Goal: Task Accomplishment & Management: Manage account settings

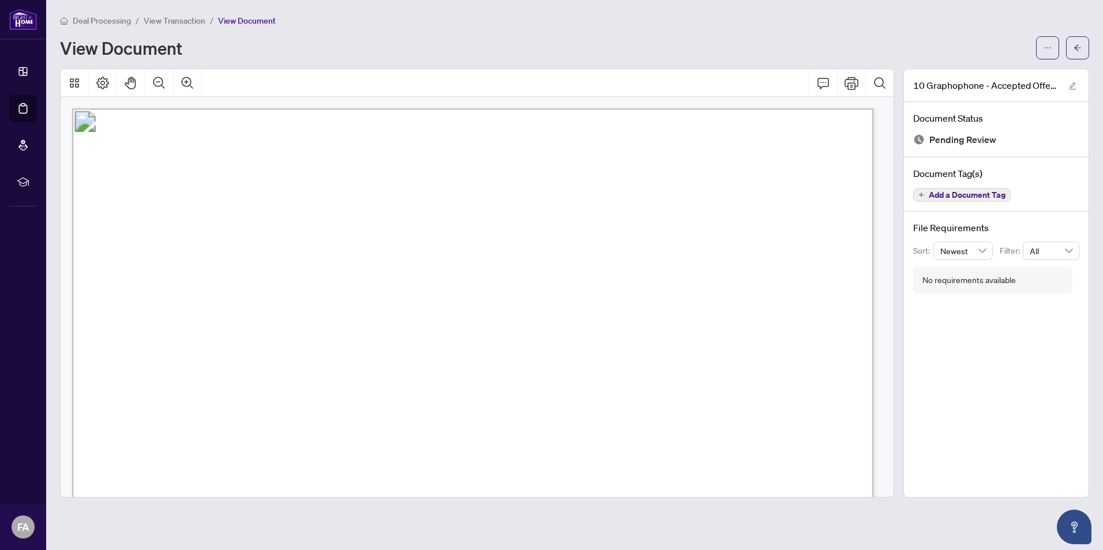
scroll to position [2706, 0]
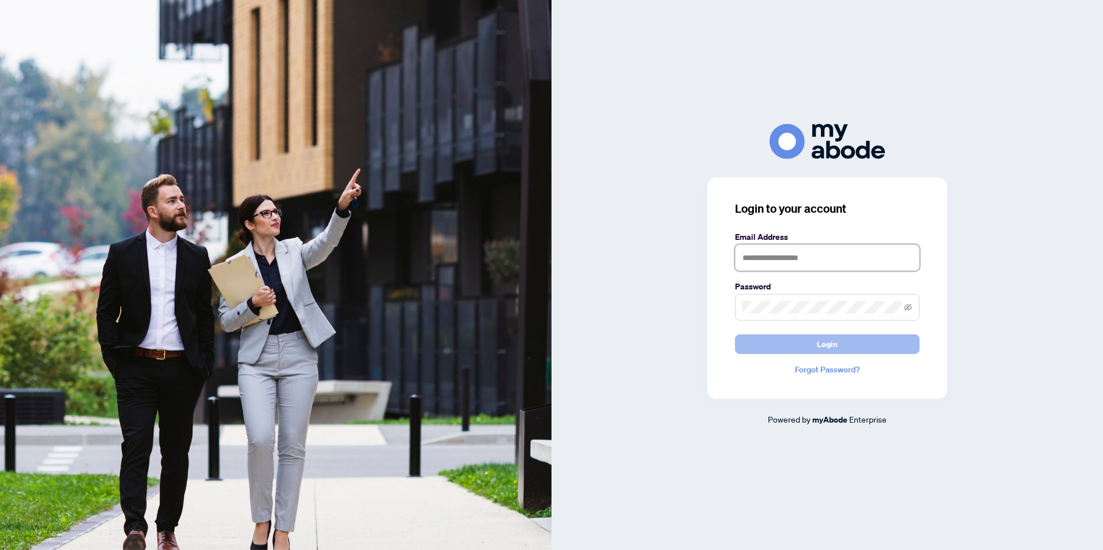
type input "**********"
click at [796, 354] on button "Login" at bounding box center [827, 345] width 185 height 20
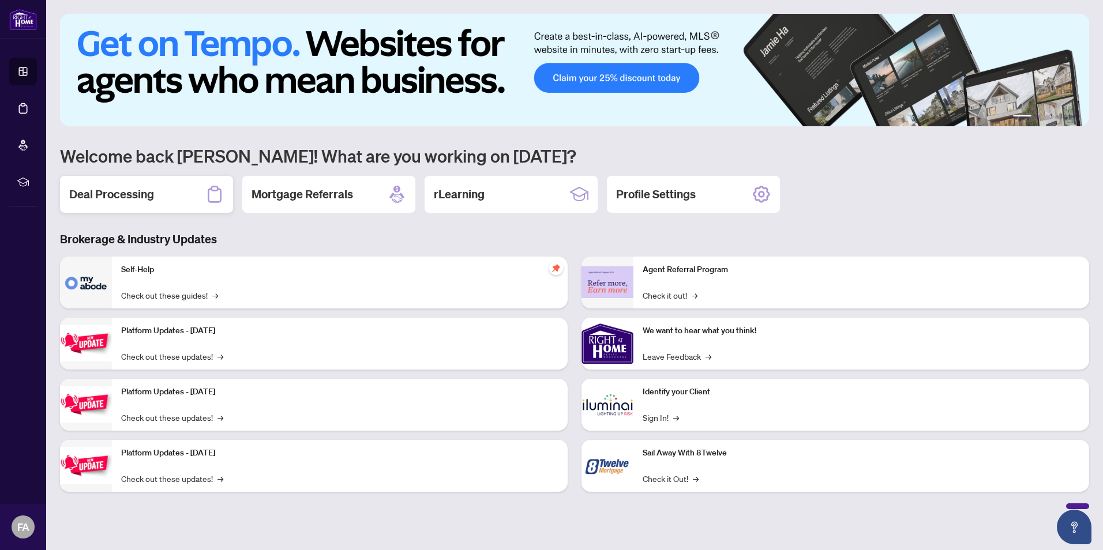
click at [95, 190] on h2 "Deal Processing" at bounding box center [111, 194] width 85 height 16
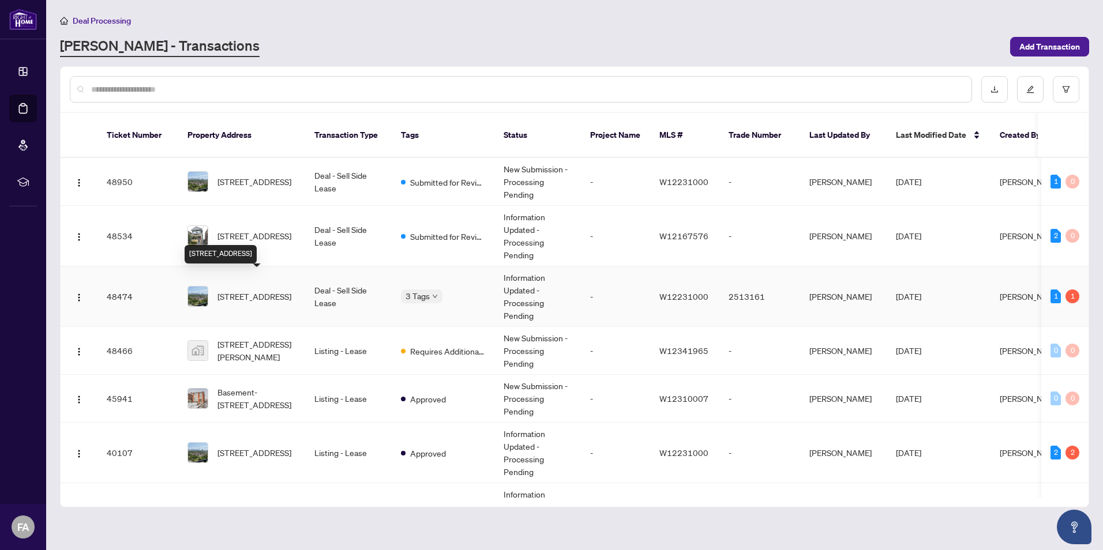
click at [242, 290] on span "1006-10 Graphophone Grve, Toronto, Ontario M6H 0E5, Canada" at bounding box center [255, 296] width 74 height 13
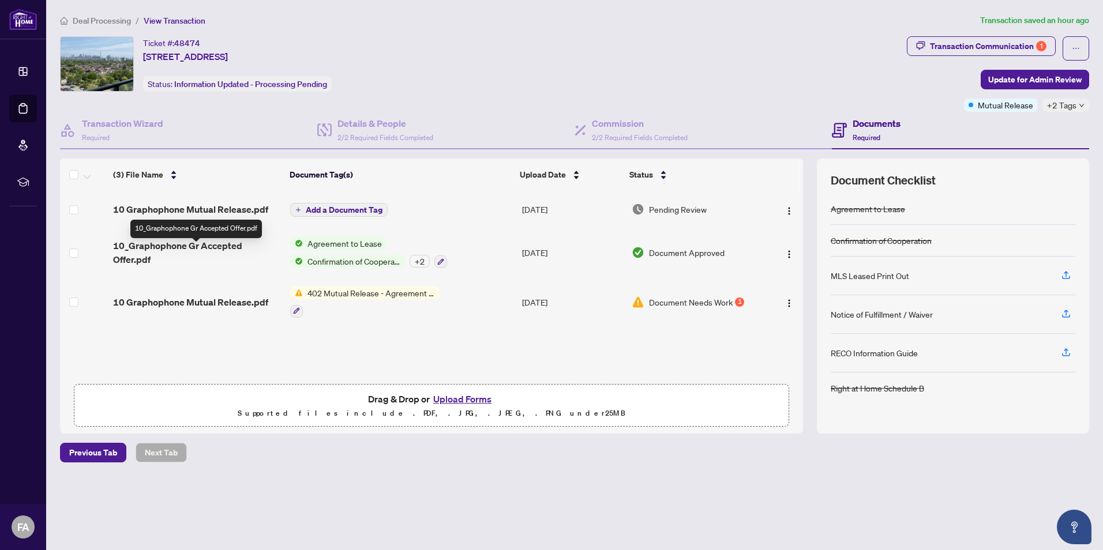
click at [179, 210] on span "10 Graphophone Mutual Release.pdf" at bounding box center [190, 210] width 155 height 14
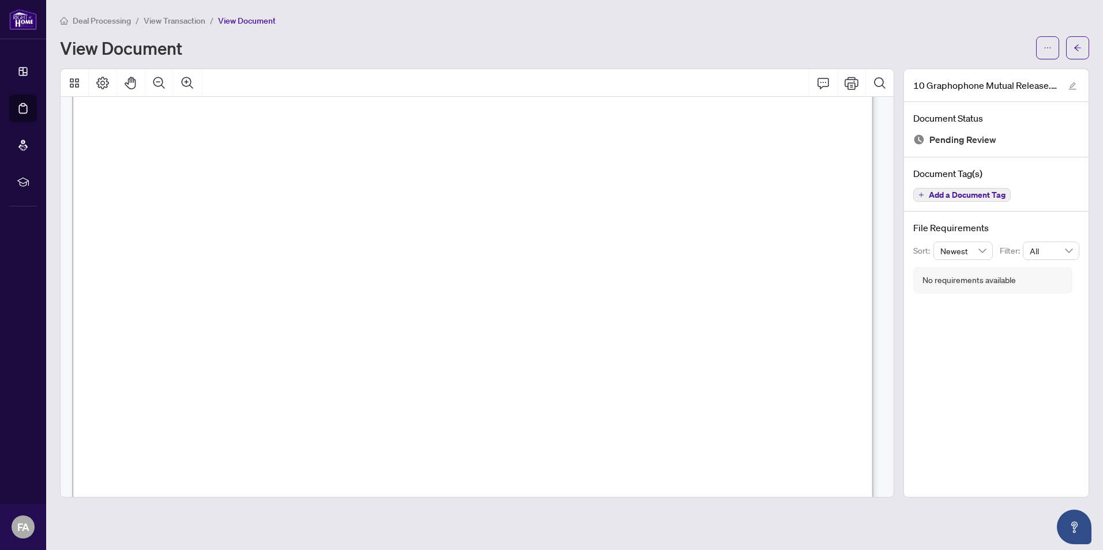
scroll to position [20, 0]
